Goal: Navigation & Orientation: Find specific page/section

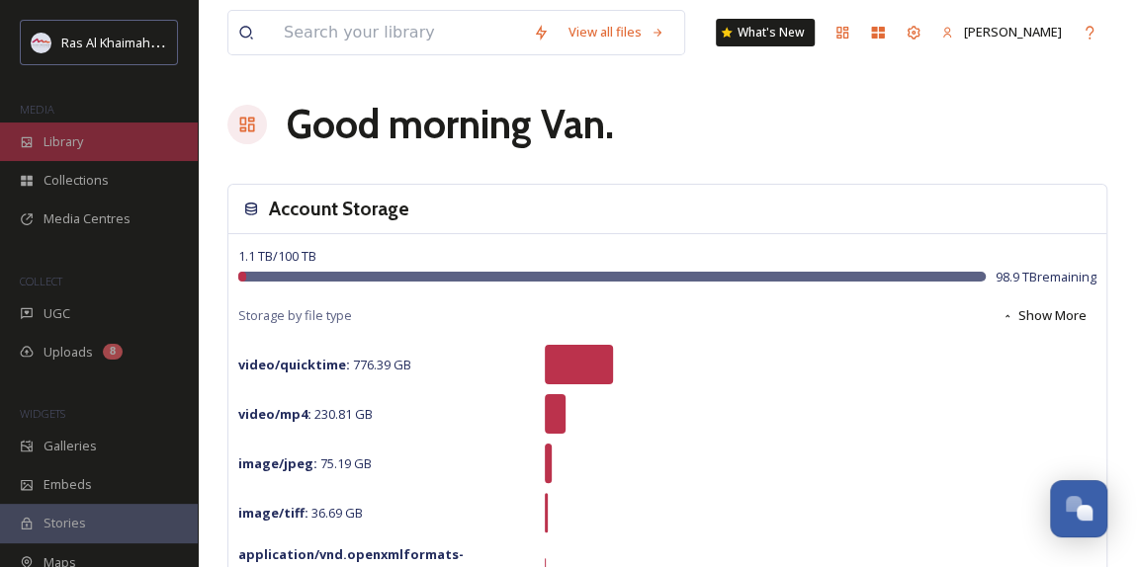
click at [103, 146] on div "Library" at bounding box center [99, 142] width 198 height 39
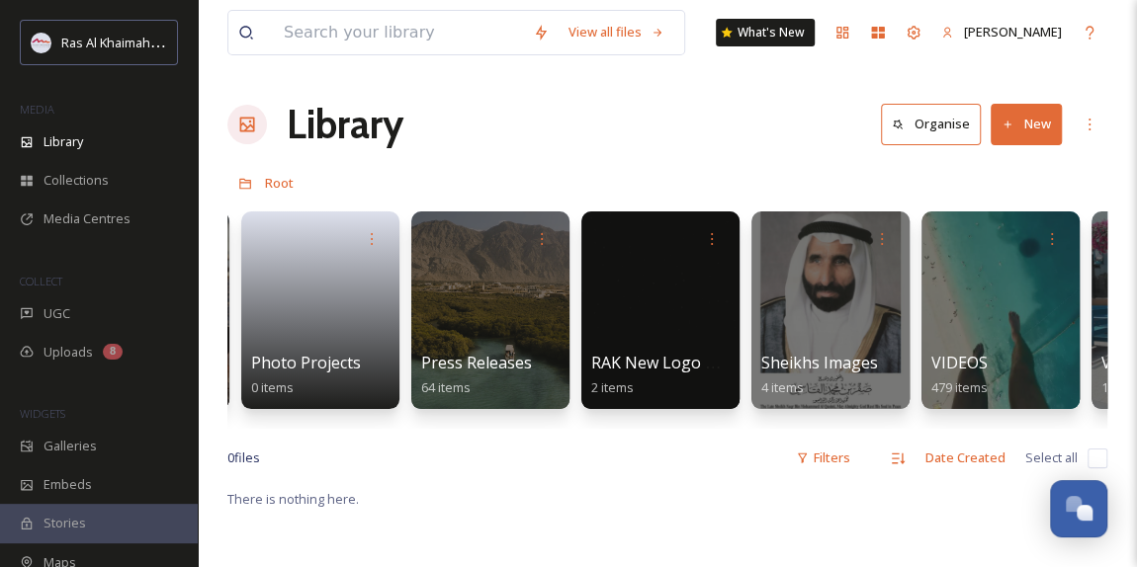
scroll to position [0, 4130]
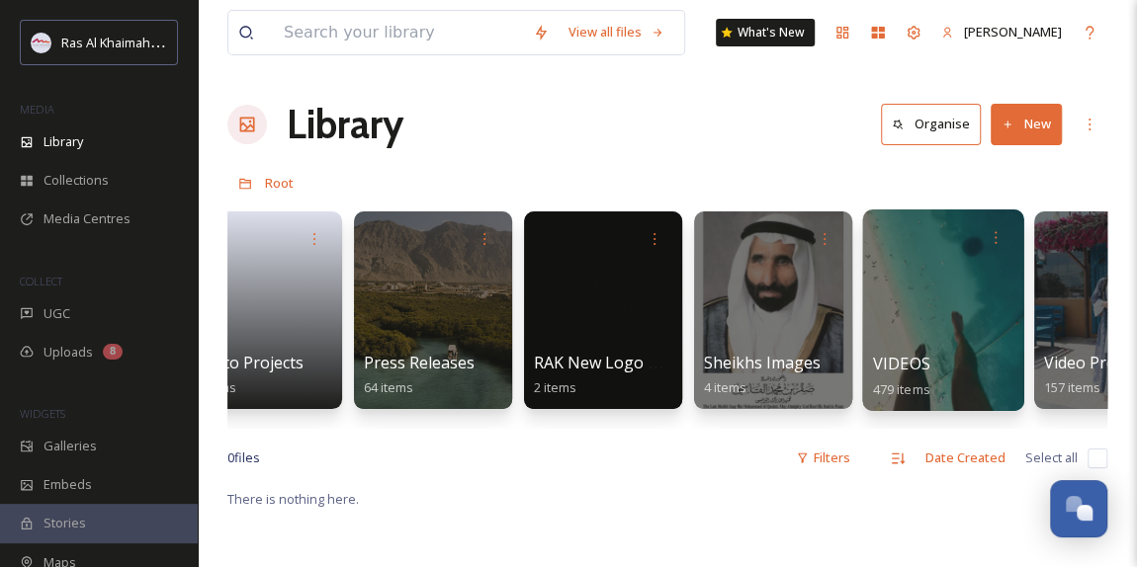
click at [932, 332] on div at bounding box center [942, 311] width 161 height 202
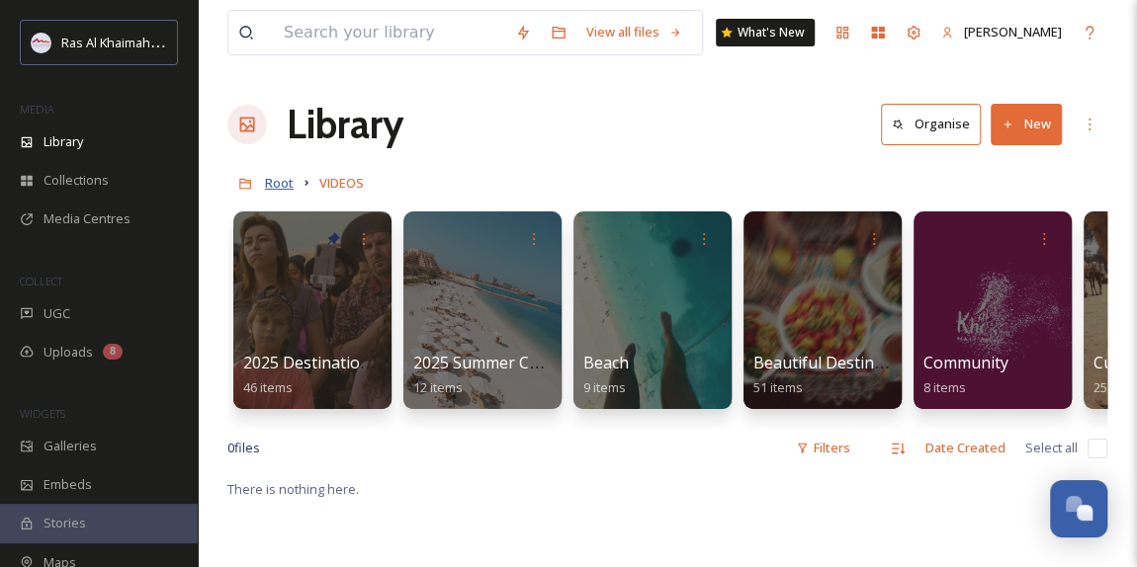
click at [281, 185] on span "Root" at bounding box center [279, 183] width 29 height 18
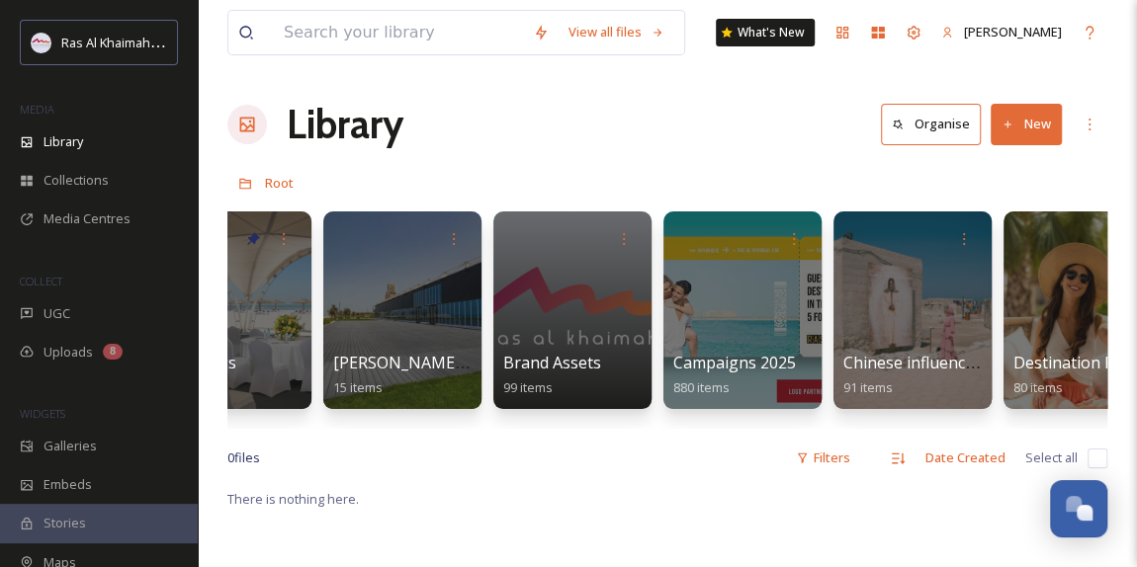
scroll to position [0, 2298]
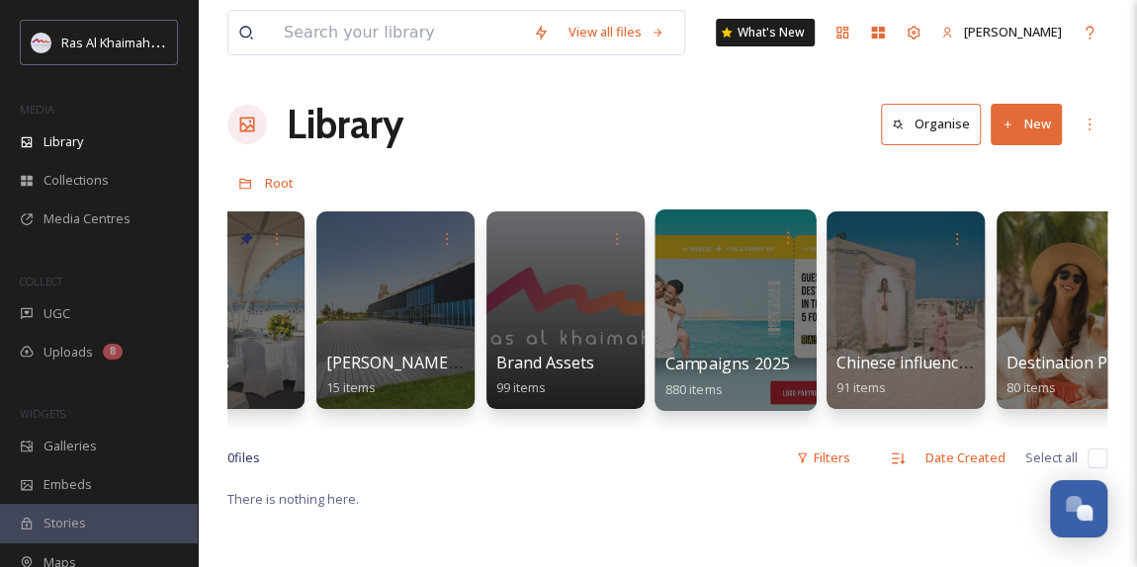
click at [718, 319] on div at bounding box center [734, 311] width 161 height 202
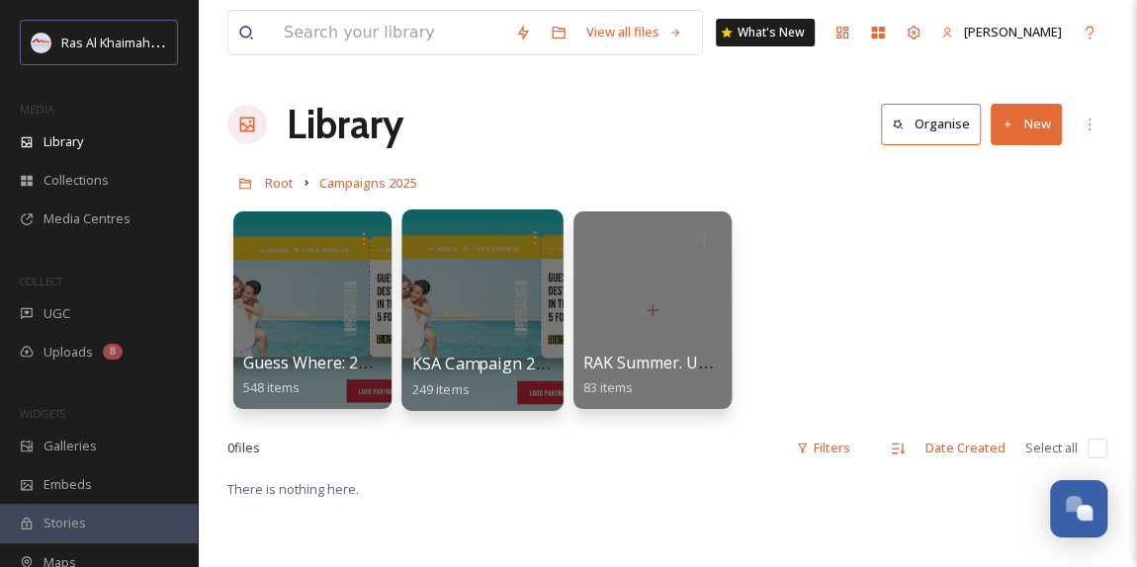
click at [478, 316] on div at bounding box center [481, 311] width 161 height 202
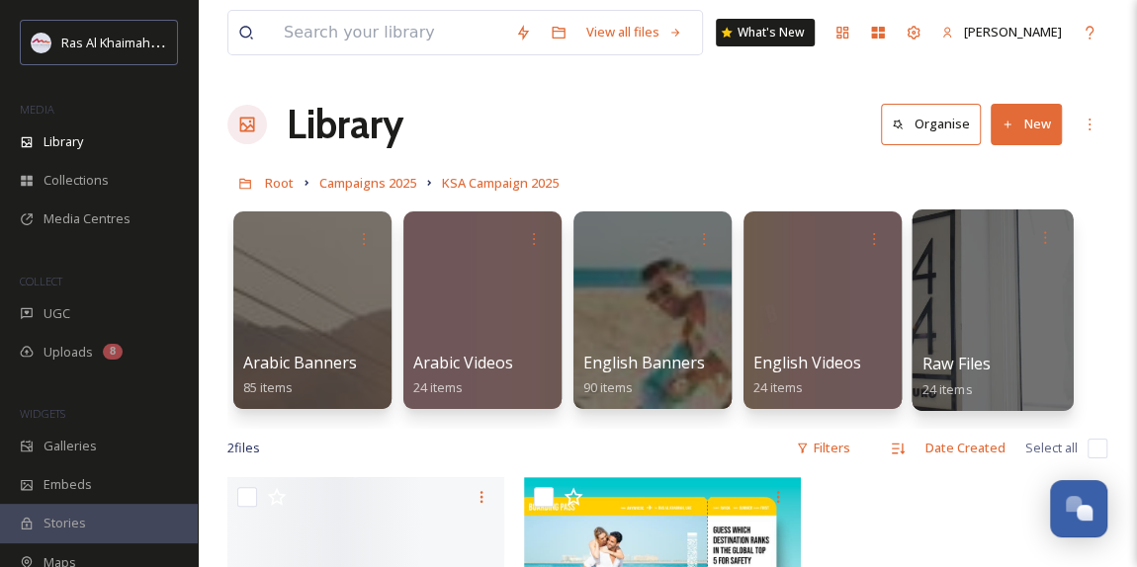
click at [975, 327] on div at bounding box center [992, 311] width 161 height 202
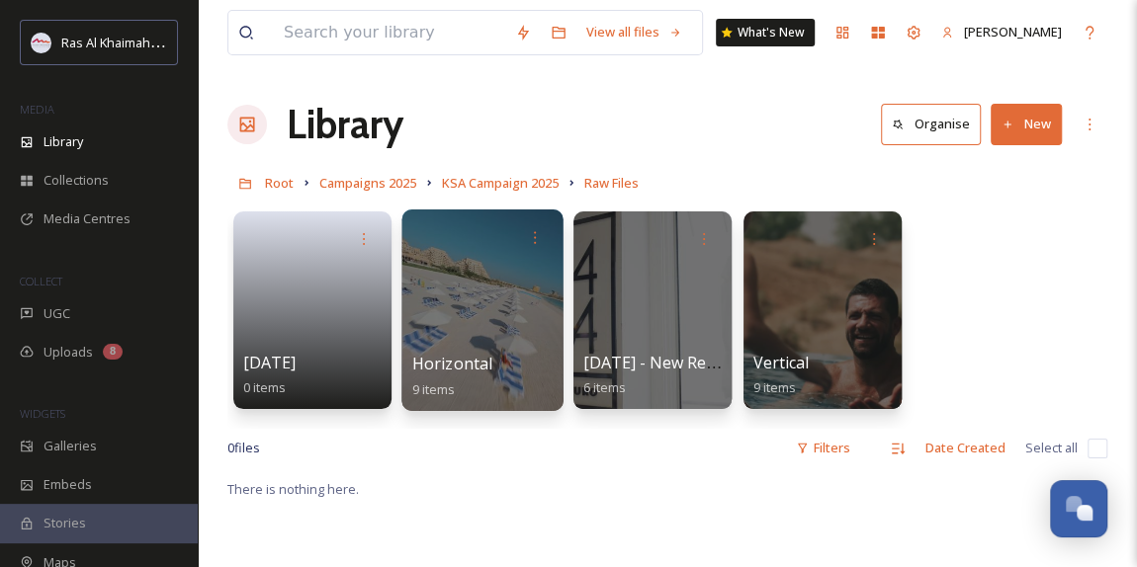
click at [495, 295] on div at bounding box center [481, 311] width 161 height 202
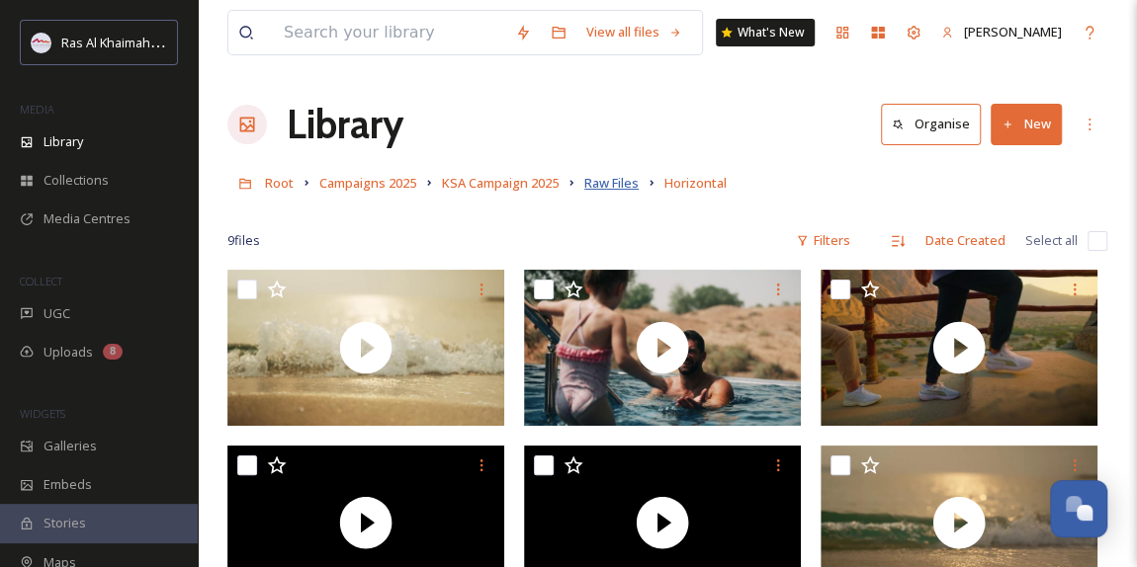
click at [610, 181] on span "Raw Files" at bounding box center [611, 183] width 54 height 18
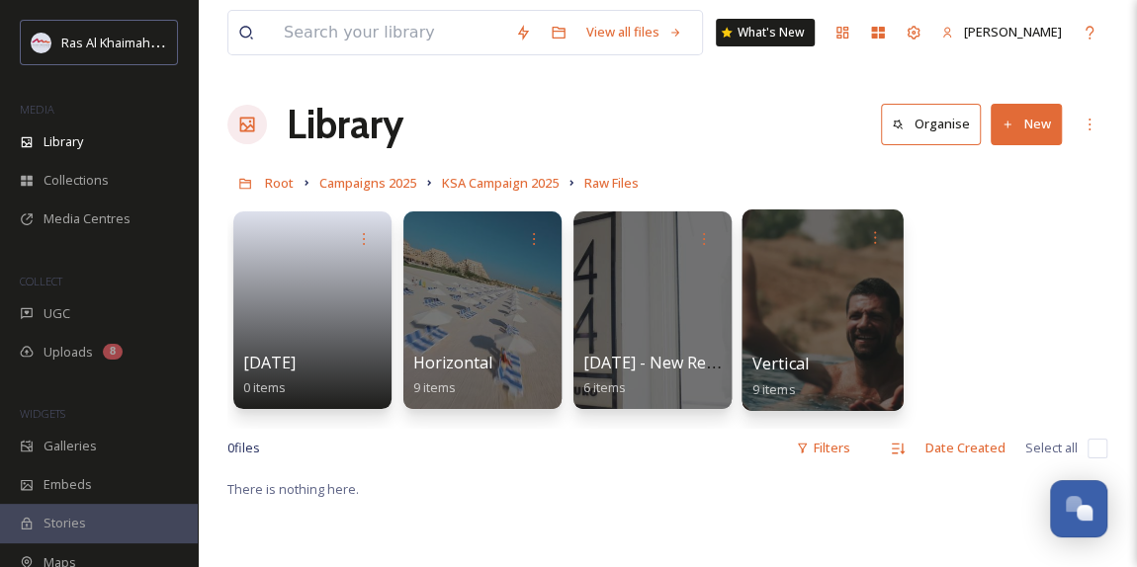
click at [855, 299] on div at bounding box center [821, 311] width 161 height 202
